Goal: Task Accomplishment & Management: Manage account settings

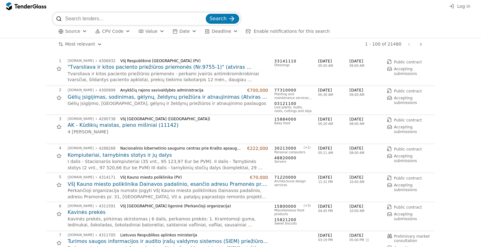
click at [456, 9] on button "Log in" at bounding box center [459, 7] width 25 height 8
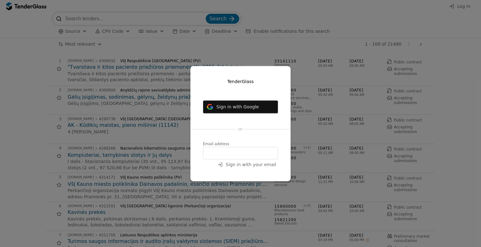
click at [221, 152] on input "email" at bounding box center [240, 153] width 75 height 13
click at [241, 169] on div "TenderGlass Sign in with Google Login with Microsoft or Email address Sign in w…" at bounding box center [240, 123] width 100 height 115
click at [245, 165] on span "Sign in with your email" at bounding box center [251, 164] width 50 height 5
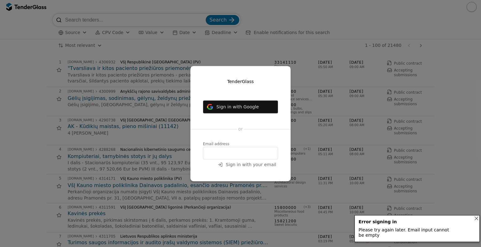
click at [234, 144] on div "Email address" at bounding box center [240, 144] width 75 height 4
click at [227, 153] on input "email" at bounding box center [240, 153] width 75 height 13
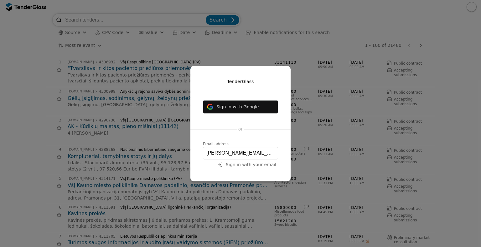
type input "[PERSON_NAME][EMAIL_ADDRESS][DOMAIN_NAME]"
click at [247, 171] on div "TenderGlass Sign in with Google Login with Microsoft or Email address [PERSON_N…" at bounding box center [240, 123] width 100 height 115
click at [247, 168] on button "Sign in with your email" at bounding box center [247, 165] width 62 height 8
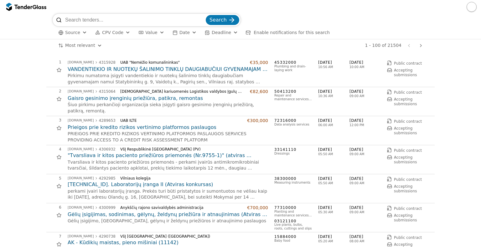
click at [469, 8] on button "button" at bounding box center [471, 7] width 10 height 10
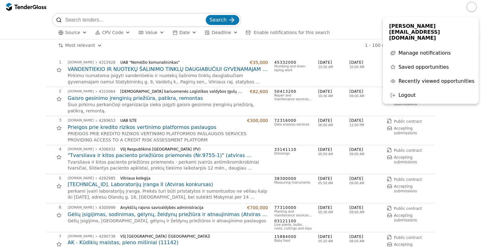
click at [426, 24] on span "[PERSON_NAME][EMAIL_ADDRESS][DOMAIN_NAME]" at bounding box center [430, 32] width 83 height 18
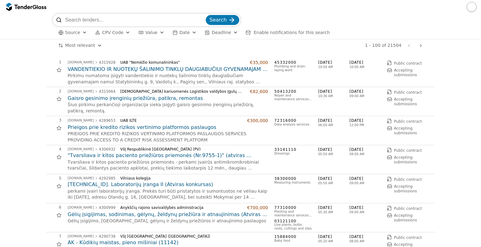
click at [11, 38] on div "Search Source CPV Code Type Buyer Value Date Deadline Enable notifications for …" at bounding box center [240, 26] width 474 height 25
